Goal: Task Accomplishment & Management: Complete application form

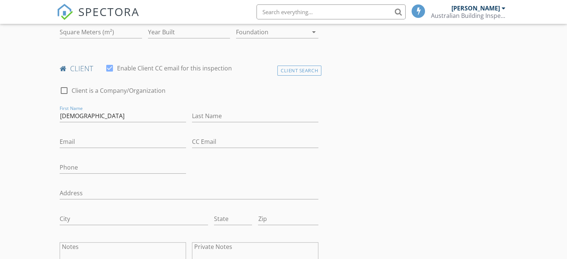
type input "[DEMOGRAPHIC_DATA]"
click at [201, 113] on input "Last Name" at bounding box center [255, 116] width 126 height 12
paste input "[PERSON_NAME][GEOGRAPHIC_DATA]"
type input "[PERSON_NAME][GEOGRAPHIC_DATA]"
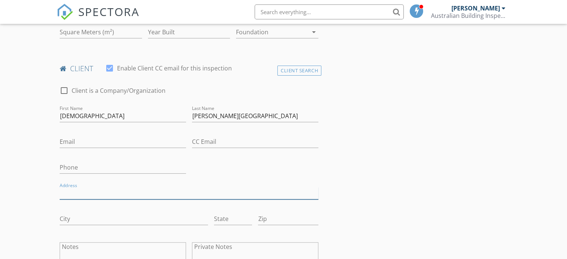
click at [74, 195] on input "Address" at bounding box center [189, 193] width 259 height 12
paste input "2/6 Hardy Street"
type input "2/6 Hardy Street"
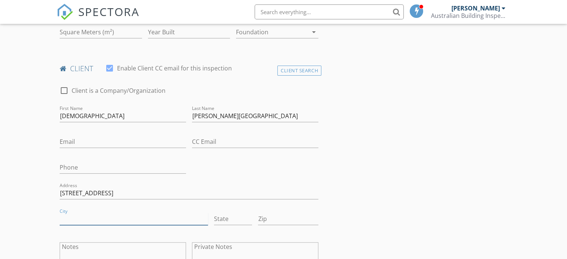
click at [90, 213] on input "City" at bounding box center [134, 219] width 148 height 12
drag, startPoint x: 80, startPoint y: 219, endPoint x: 50, endPoint y: 219, distance: 29.8
type input "South Perth"
click at [238, 214] on input "State" at bounding box center [233, 219] width 38 height 12
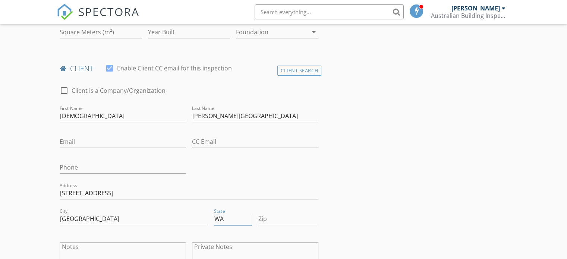
type input "WA"
click at [280, 217] on input "Zip" at bounding box center [288, 219] width 60 height 12
type input "6151"
click at [69, 137] on input "Email" at bounding box center [123, 142] width 126 height 12
paste input "Sam.salesi61@gmail.com"
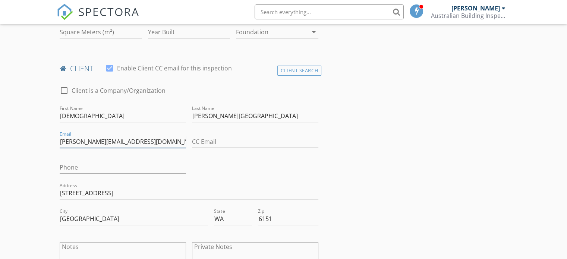
type input "Sam.salesi61@gmail.com"
click at [79, 167] on input "Phone" at bounding box center [123, 167] width 126 height 12
paste input "0476193185"
type input "0476193185"
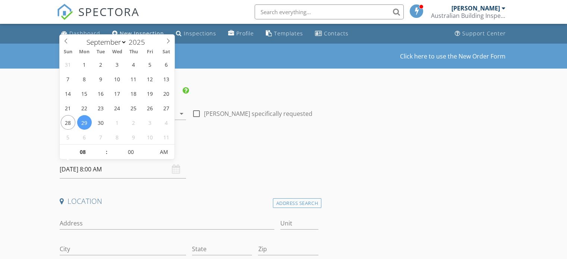
click at [132, 168] on input "29/09/2025 8:00 AM" at bounding box center [123, 169] width 126 height 18
type input "29/09/2025 9:00 AM"
type input "09"
click at [102, 148] on span at bounding box center [102, 148] width 5 height 7
type input "29/09/2025 10:00 AM"
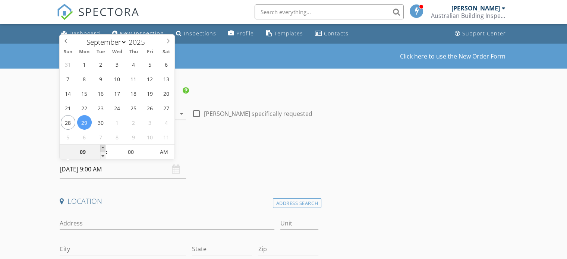
type input "10"
click at [102, 148] on span at bounding box center [102, 148] width 5 height 7
type input "29/09/2025 9:00 AM"
type input "09"
click at [102, 154] on span at bounding box center [102, 155] width 5 height 7
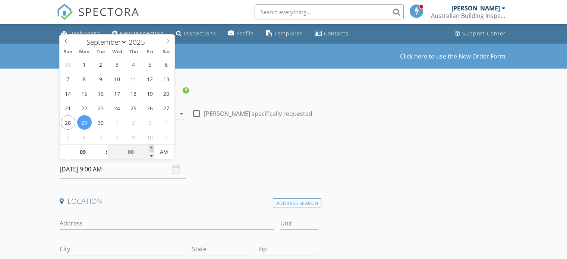
type input "29/09/2025 9:05 AM"
type input "05"
click at [150, 147] on span at bounding box center [151, 148] width 5 height 7
type input "29/09/2025 9:10 AM"
type input "10"
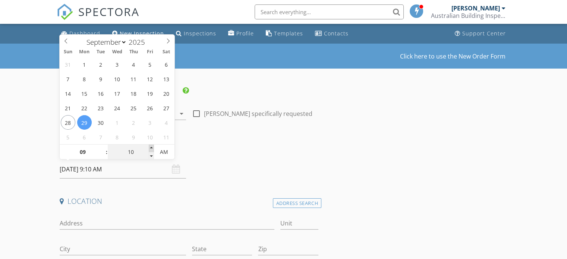
click at [150, 147] on span at bounding box center [151, 148] width 5 height 7
type input "29/09/2025 9:15 AM"
type input "15"
click at [150, 147] on span at bounding box center [151, 148] width 5 height 7
type input "29/09/2025 9:20 AM"
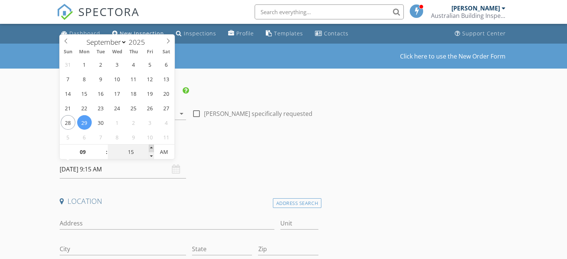
type input "20"
click at [150, 147] on span at bounding box center [151, 148] width 5 height 7
type input "29/09/2025 9:25 AM"
type input "25"
click at [150, 147] on span at bounding box center [151, 148] width 5 height 7
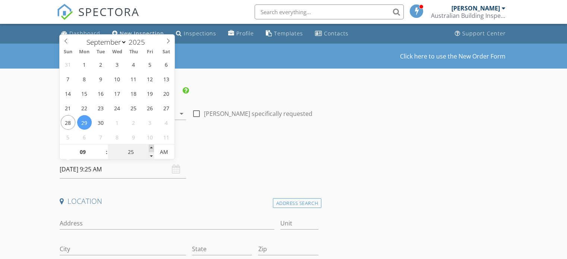
type input "29/09/2025 9:30 AM"
type input "30"
click at [150, 147] on span at bounding box center [151, 148] width 5 height 7
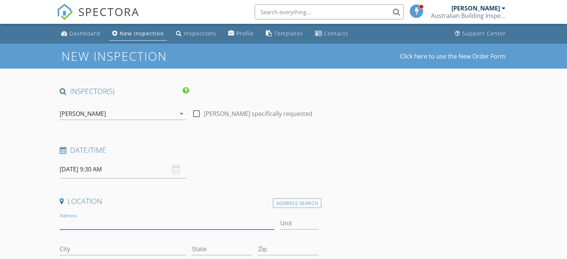
click at [110, 219] on input "Address" at bounding box center [167, 223] width 214 height 12
drag, startPoint x: 110, startPoint y: 219, endPoint x: 285, endPoint y: 201, distance: 176.4
click at [285, 201] on div "Address Search" at bounding box center [297, 203] width 48 height 10
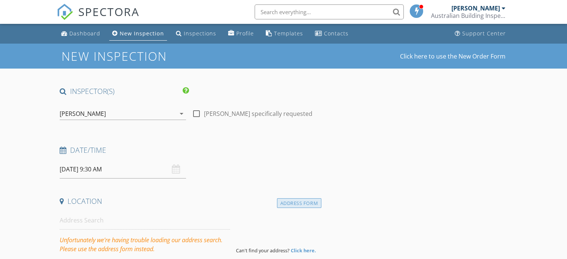
click at [303, 203] on div "Address Form" at bounding box center [299, 203] width 44 height 10
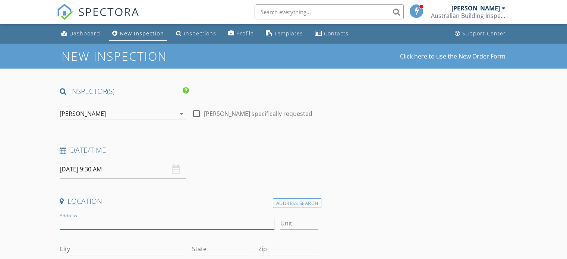
click at [97, 221] on input "Address" at bounding box center [167, 223] width 214 height 12
paste input "105/2 Rockgarden Drive, Truganina VIC 3029"
drag, startPoint x: 127, startPoint y: 224, endPoint x: 185, endPoint y: 222, distance: 57.8
click at [185, 222] on input "105/2 Rockgarden Drive, Truganina VIC 3029" at bounding box center [167, 223] width 214 height 12
type input "105/2 Rockgarden Drive"
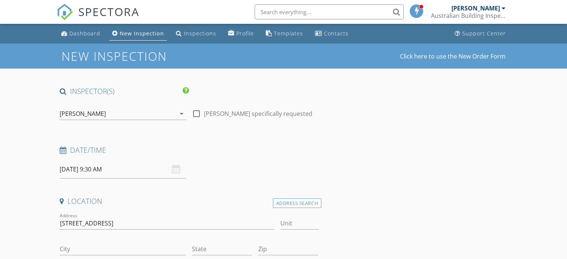
click at [80, 258] on div at bounding box center [123, 260] width 126 height 4
click at [80, 250] on input "City" at bounding box center [123, 249] width 126 height 12
paste input "Truganina VIC 3029"
type input "Truganina VIC 3029"
click at [207, 246] on input "State" at bounding box center [222, 249] width 60 height 12
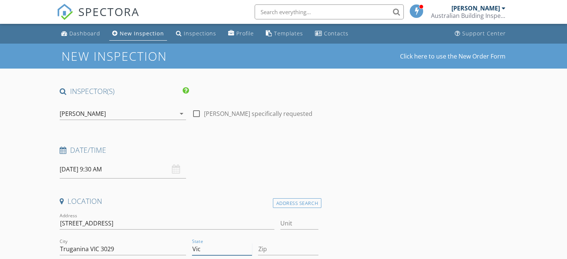
type input "Vic"
click at [285, 254] on input "Zip" at bounding box center [288, 249] width 60 height 12
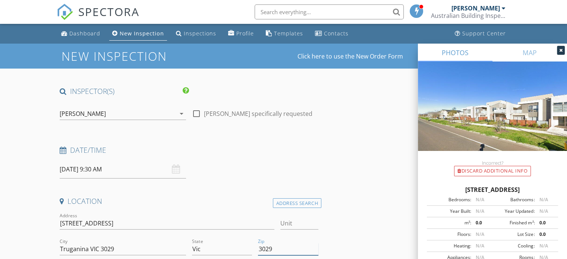
type input "3029"
drag, startPoint x: 125, startPoint y: 249, endPoint x: 90, endPoint y: 250, distance: 35.0
click at [90, 250] on input "Truganina VIC 3029" at bounding box center [123, 249] width 126 height 12
type input "Truganina"
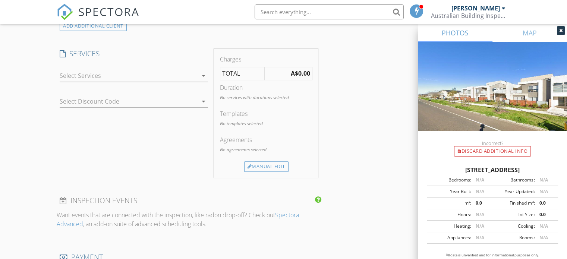
scroll to position [607, 0]
click at [203, 73] on icon "arrow_drop_down" at bounding box center [203, 74] width 9 height 9
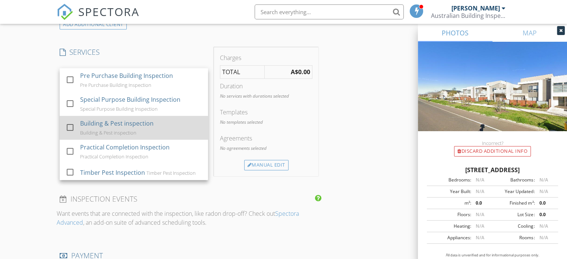
click at [131, 125] on div "Building & Pest inspection" at bounding box center [116, 123] width 73 height 9
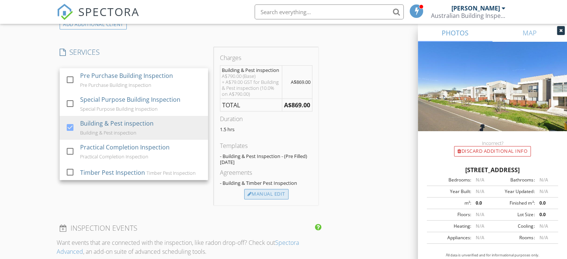
click at [264, 195] on div "Manual Edit" at bounding box center [266, 194] width 44 height 10
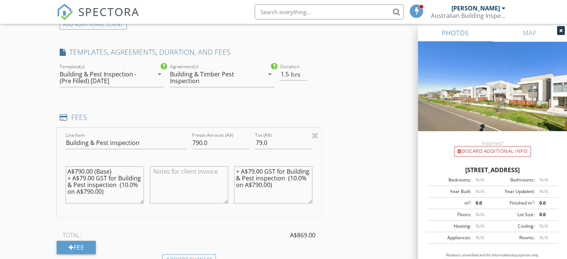
scroll to position [0, 0]
drag, startPoint x: 123, startPoint y: 201, endPoint x: 45, endPoint y: 159, distance: 87.5
click at [45, 159] on div "New Inspection Click here to use the New Order Form INSPECTOR(S) check_box Geof…" at bounding box center [283, 130] width 567 height 1389
drag, startPoint x: 289, startPoint y: 184, endPoint x: 201, endPoint y: 159, distance: 92.3
click at [201, 159] on div "Line Item Building & Pest inspection Pretax Amount (A$) 790.0 Tax (A$) 79.0 + A…" at bounding box center [189, 173] width 265 height 90
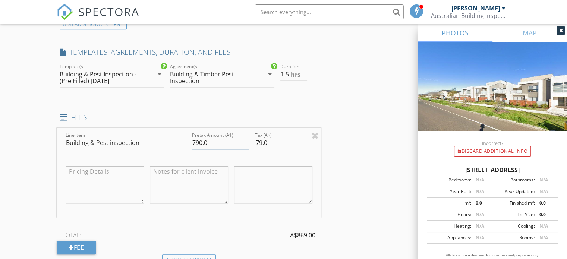
click at [198, 141] on input "790.0" at bounding box center [220, 143] width 57 height 12
type input "720.0"
click at [261, 144] on input "79.0" at bounding box center [283, 143] width 57 height 12
type input "72.0"
click at [362, 171] on div "INSPECTOR(S) check_box Geoffrey Sharp PRIMARY Geoffrey Sharp arrow_drop_down ch…" at bounding box center [283, 143] width 453 height 1328
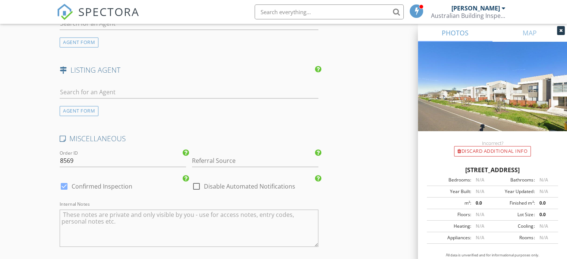
scroll to position [1172, 0]
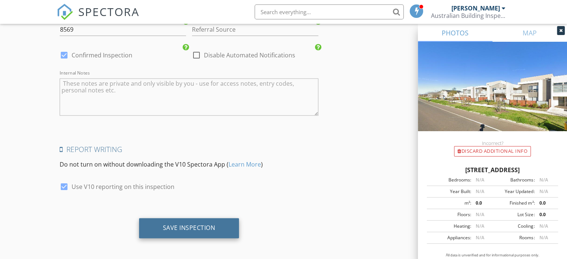
click at [187, 224] on div "Save Inspection" at bounding box center [189, 227] width 53 height 7
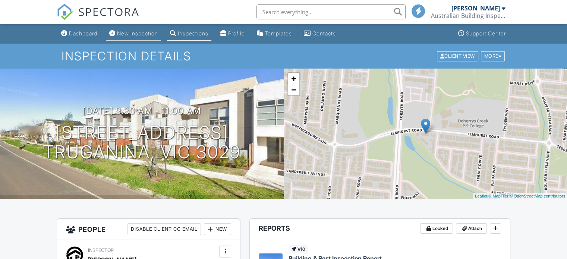
click at [143, 33] on div "New Inspection" at bounding box center [137, 33] width 41 height 6
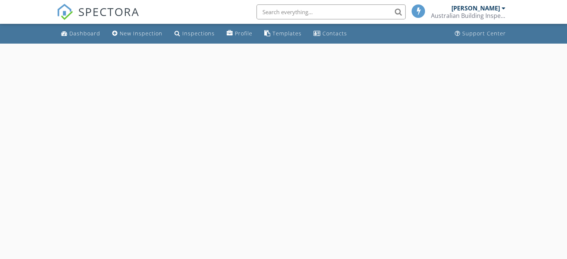
select select "8"
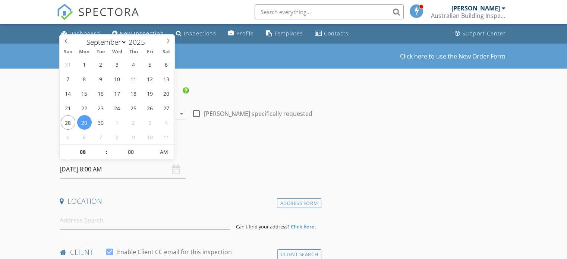
click at [104, 171] on input "[DATE] 8:00 AM" at bounding box center [123, 169] width 126 height 18
type input "09"
type input "[DATE] 9:00 AM"
click at [102, 148] on span at bounding box center [102, 148] width 5 height 7
type input "10"
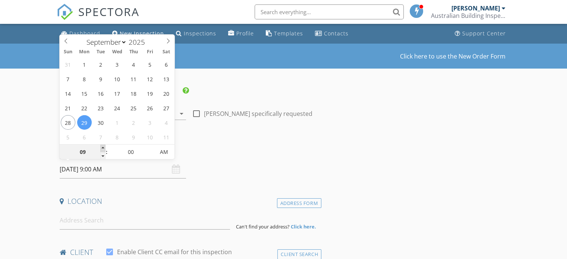
type input "29/09/2025 10:00 AM"
click at [102, 148] on span at bounding box center [102, 148] width 5 height 7
type input "11"
type input "29/09/2025 11:00 AM"
click at [102, 148] on span at bounding box center [102, 148] width 5 height 7
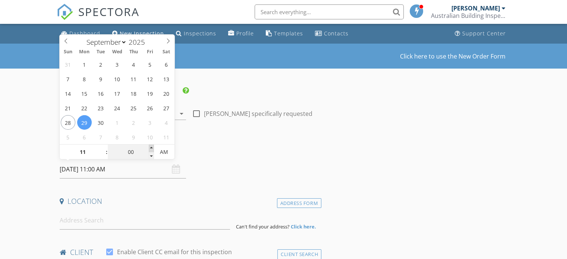
type input "05"
type input "29/09/2025 11:05 AM"
click at [152, 148] on span at bounding box center [151, 148] width 5 height 7
type input "10"
type input "29/09/2025 11:10 AM"
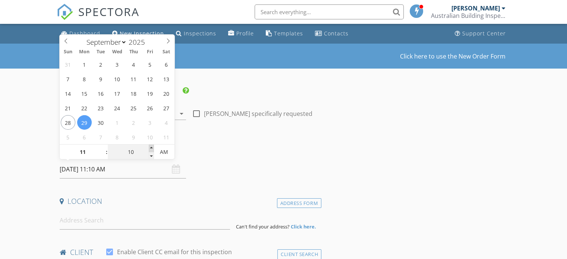
click at [152, 148] on span at bounding box center [151, 148] width 5 height 7
type input "15"
type input "29/09/2025 11:15 AM"
click at [152, 148] on span at bounding box center [151, 148] width 5 height 7
type input "20"
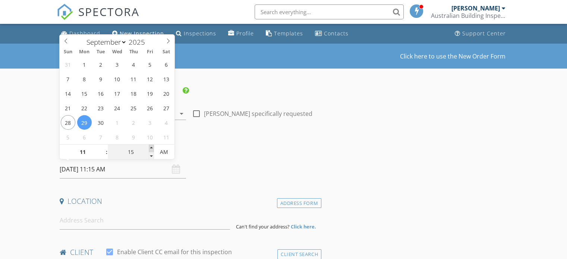
type input "29/09/2025 11:20 AM"
click at [152, 148] on span at bounding box center [151, 148] width 5 height 7
type input "25"
type input "29/09/2025 11:25 AM"
click at [152, 148] on span at bounding box center [151, 148] width 5 height 7
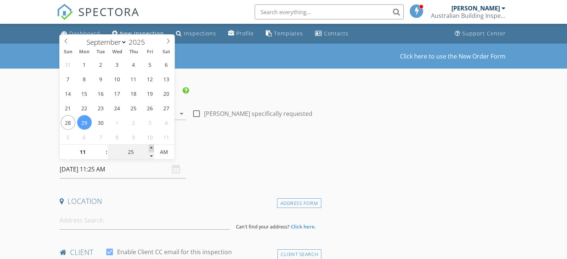
type input "30"
type input "29/09/2025 11:30 AM"
click at [152, 148] on span at bounding box center [151, 148] width 5 height 7
type input "35"
type input "29/09/2025 11:35 AM"
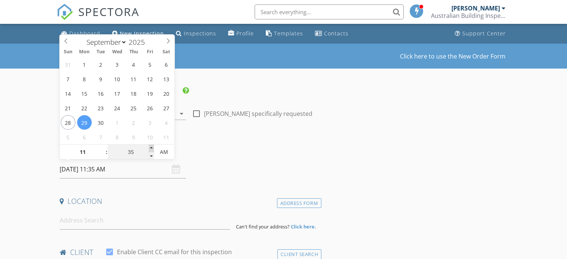
click at [152, 148] on span at bounding box center [151, 148] width 5 height 7
type input "40"
type input "29/09/2025 11:40 AM"
click at [152, 148] on span at bounding box center [151, 148] width 5 height 7
type input "45"
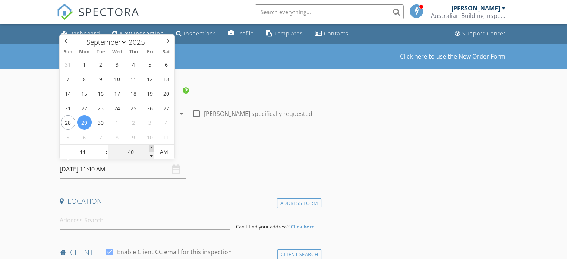
type input "29/09/2025 11:45 AM"
click at [152, 148] on span at bounding box center [151, 148] width 5 height 7
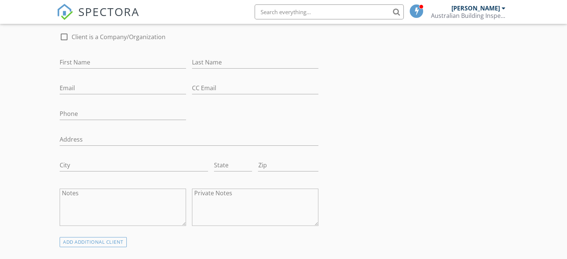
scroll to position [263, 0]
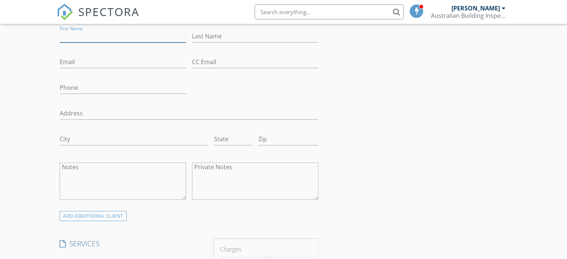
click at [118, 41] on input "First Name" at bounding box center [123, 36] width 126 height 12
paste input "Romel Spilsbury"
drag, startPoint x: 79, startPoint y: 35, endPoint x: 108, endPoint y: 36, distance: 29.1
click at [108, 36] on input "Romel Spilsbury" at bounding box center [123, 36] width 126 height 12
type input "Romel"
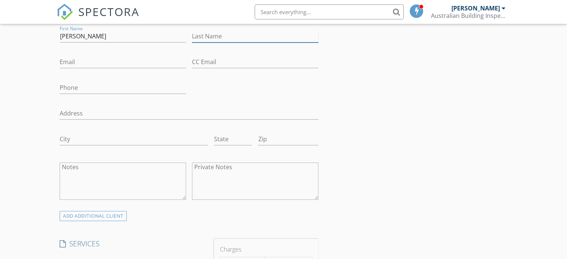
click at [210, 38] on input "Last Name" at bounding box center [255, 36] width 126 height 12
paste input "Spilsbury"
type input "Spilsbury"
click at [83, 80] on div "Phone" at bounding box center [123, 89] width 126 height 24
click at [83, 88] on input "Phone" at bounding box center [123, 88] width 126 height 12
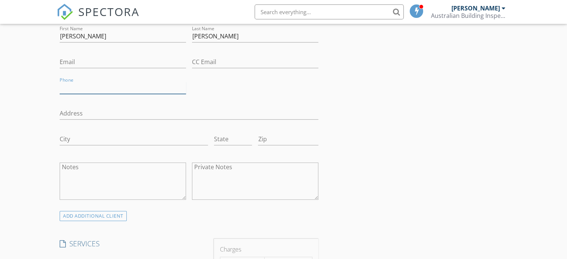
paste input "0424 443 763"
click at [76, 88] on input "0424 443 763" at bounding box center [123, 88] width 126 height 12
click at [86, 88] on input "0424443 763" at bounding box center [123, 88] width 126 height 12
type input "0424443763"
click at [92, 60] on input "Email" at bounding box center [123, 62] width 126 height 12
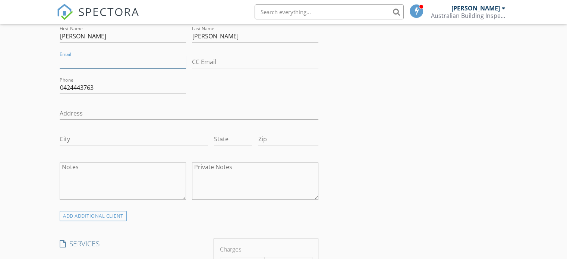
paste input "romel.spilsbury@hotmail.com"
type input "romel.spilsbury@hotmail.com"
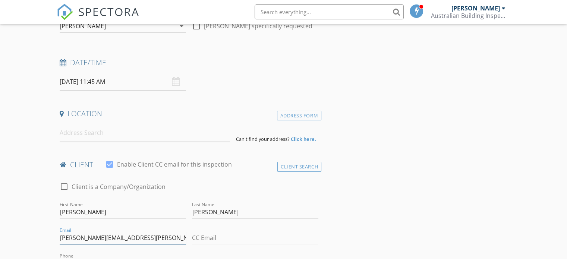
scroll to position [76, 0]
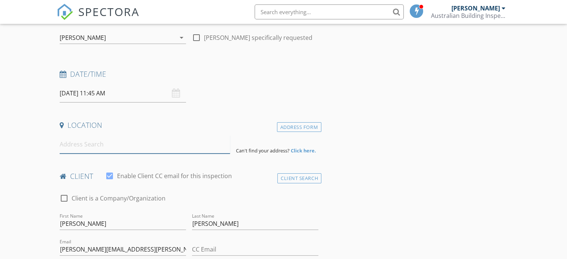
click at [137, 148] on input at bounding box center [145, 144] width 170 height 18
paste input "0a Lunn Court, Altona Meadows, 3028"
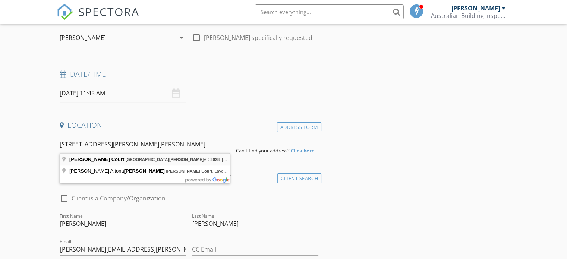
type input "Lunn Court, Altona Meadows VIC 3028, Australia"
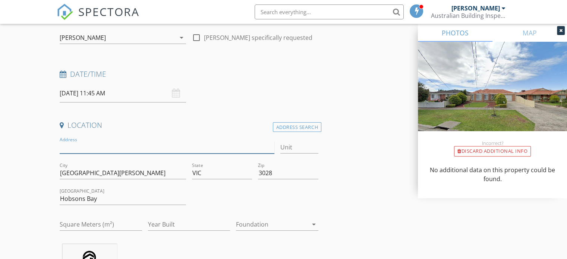
click at [78, 149] on input "Address" at bounding box center [167, 147] width 214 height 12
click at [79, 148] on input "Address" at bounding box center [167, 147] width 214 height 12
paste input "10a"
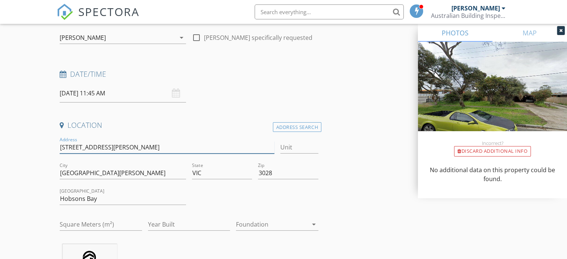
type input "10a Lunn Court"
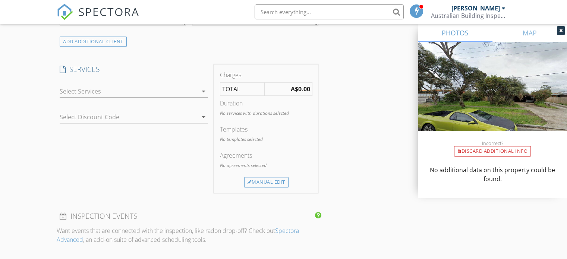
scroll to position [624, 0]
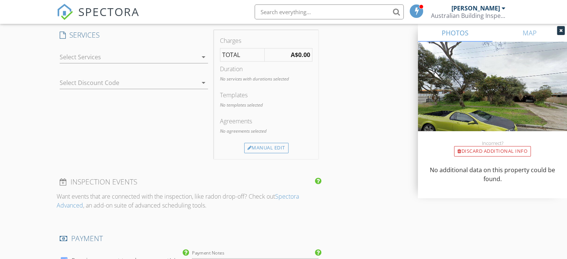
click at [202, 56] on icon "arrow_drop_down" at bounding box center [203, 57] width 9 height 9
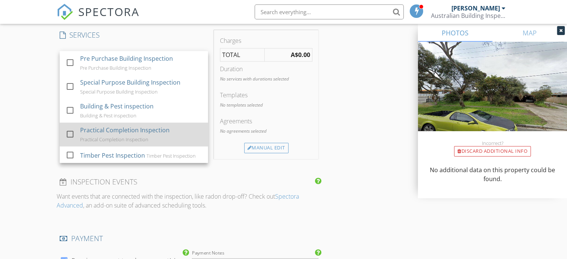
click at [122, 129] on div "Practical Completion Inspection" at bounding box center [124, 130] width 89 height 9
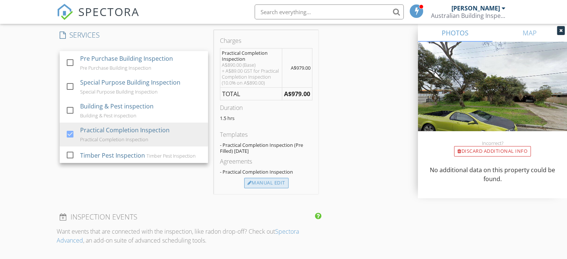
click at [266, 180] on div "Manual Edit" at bounding box center [266, 183] width 44 height 10
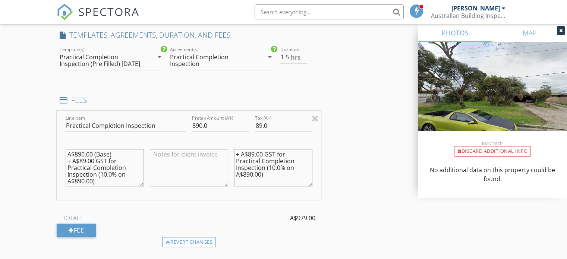
drag, startPoint x: 114, startPoint y: 189, endPoint x: 50, endPoint y: 152, distance: 73.3
click at [50, 152] on div "New Inspection Click here to use the New Order Form INSPECTOR(S) check_box Geof…" at bounding box center [283, 113] width 567 height 1389
drag, startPoint x: 305, startPoint y: 178, endPoint x: 204, endPoint y: 146, distance: 106.5
click at [204, 146] on div "Line Item Practical Completion Inspection Pretax Amount (A$) 890.0 Tax (A$) 89.…" at bounding box center [189, 156] width 265 height 90
type textarea "\"
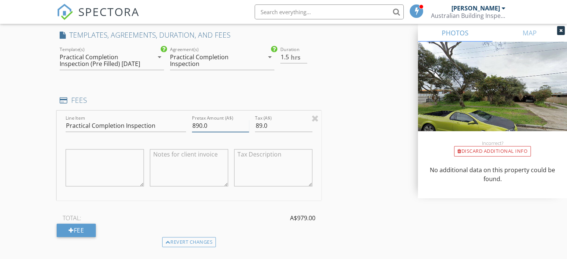
click at [197, 131] on input "890.0" at bounding box center [220, 126] width 57 height 12
type input "870.0"
click at [262, 132] on input "89.0" at bounding box center [283, 126] width 57 height 12
type input "87.0"
click at [386, 168] on div "INSPECTOR(S) check_box Geoffrey Sharp PRIMARY Geoffrey Sharp arrow_drop_down ch…" at bounding box center [283, 126] width 453 height 1328
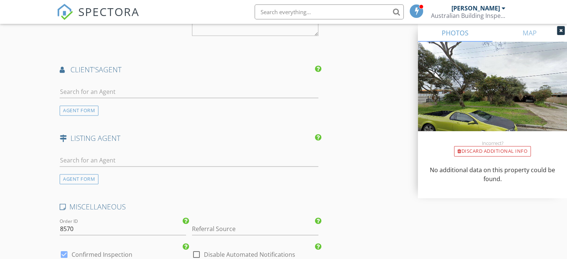
scroll to position [1178, 0]
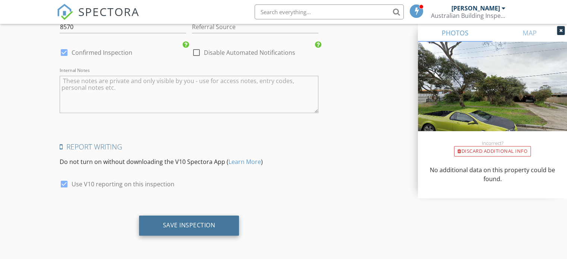
click at [200, 222] on div "Save Inspection" at bounding box center [189, 224] width 53 height 7
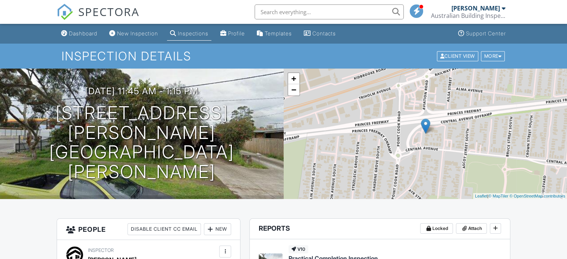
click at [208, 35] on div "Inspections" at bounding box center [193, 33] width 31 height 6
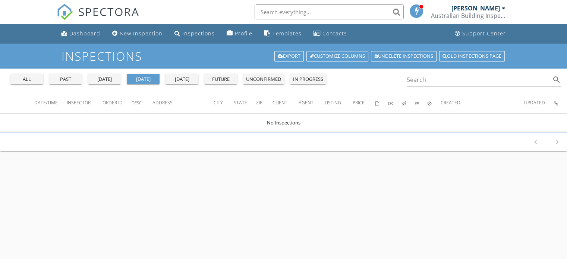
click at [208, 35] on div "Inspections" at bounding box center [198, 33] width 32 height 7
click at [209, 41] on li "Inspections" at bounding box center [194, 34] width 49 height 20
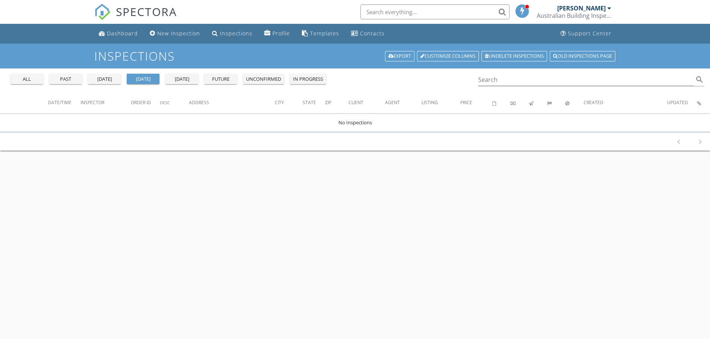
click at [358, 156] on div "Inspections Export Customize Columns Undelete inspections Old inspections page …" at bounding box center [355, 213] width 710 height 339
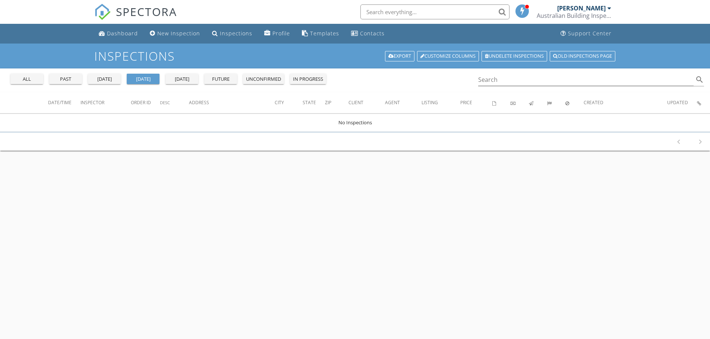
click at [358, 156] on div "Inspections Export Customize Columns Undelete inspections Old inspections page …" at bounding box center [355, 213] width 710 height 339
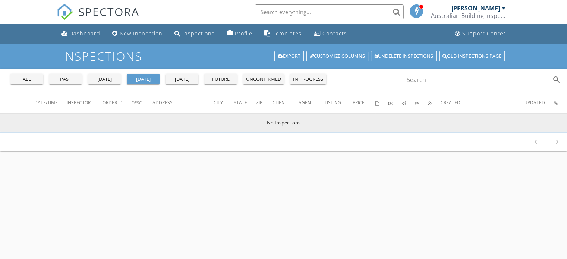
click at [286, 116] on td "No Inspections" at bounding box center [283, 123] width 567 height 18
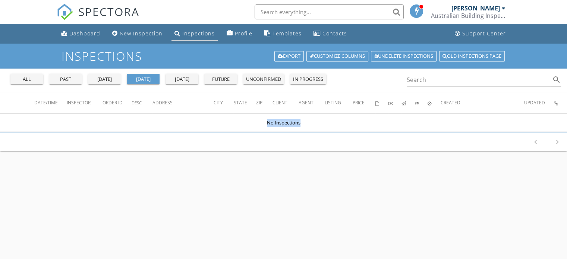
click at [196, 32] on div "Inspections" at bounding box center [198, 33] width 32 height 7
click at [21, 78] on div "all" at bounding box center [26, 79] width 27 height 7
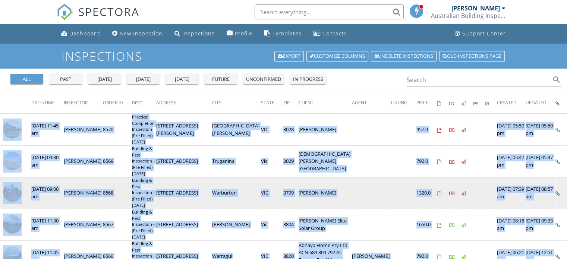
click at [11, 192] on img at bounding box center [12, 192] width 19 height 19
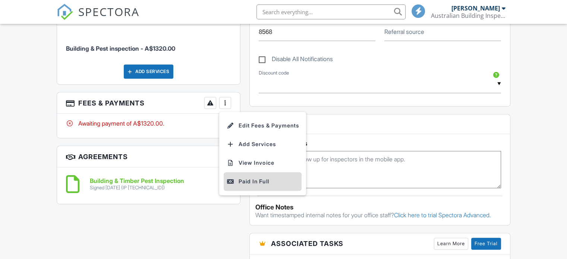
click at [252, 181] on div "Paid In Full" at bounding box center [263, 181] width 72 height 9
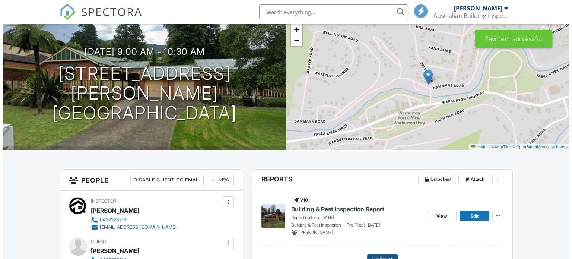
scroll to position [112, 0]
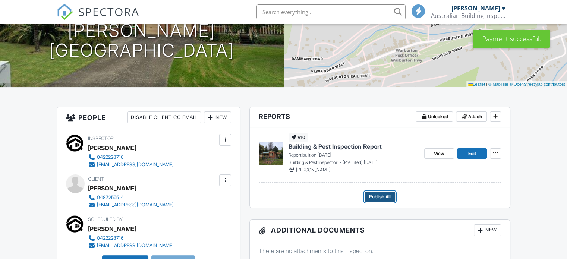
click at [380, 194] on span "Publish All" at bounding box center [380, 196] width 22 height 7
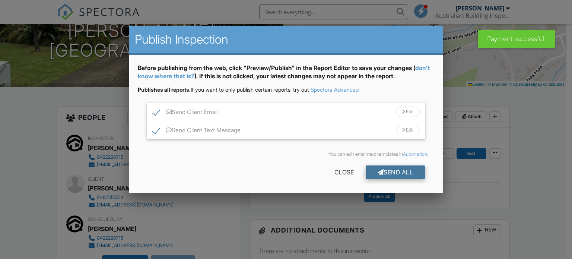
click at [381, 171] on div "Send All" at bounding box center [396, 171] width 60 height 13
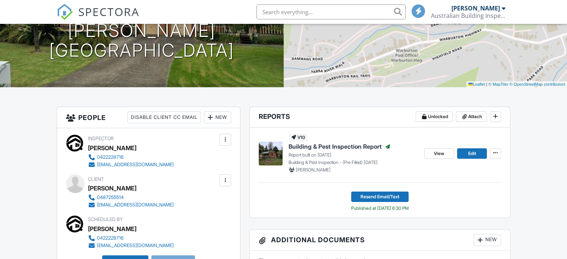
scroll to position [112, 0]
